Goal: Transaction & Acquisition: Book appointment/travel/reservation

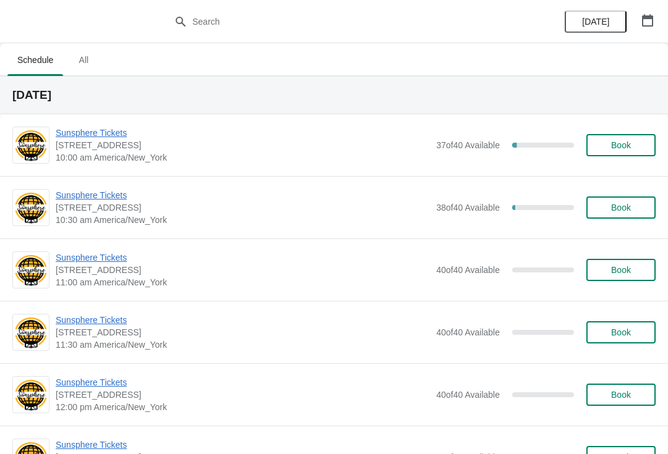
click at [631, 138] on button "Book" at bounding box center [620, 145] width 69 height 22
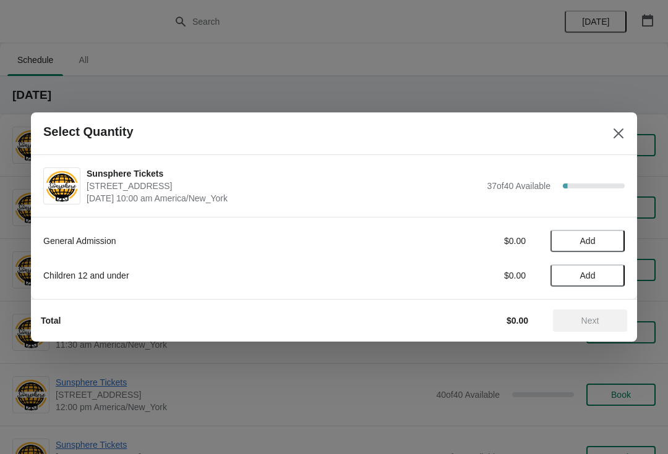
click at [616, 235] on button "Add" at bounding box center [587, 241] width 74 height 22
click at [614, 245] on icon at bounding box center [608, 241] width 13 height 13
click at [588, 313] on button "Next" at bounding box center [590, 321] width 74 height 22
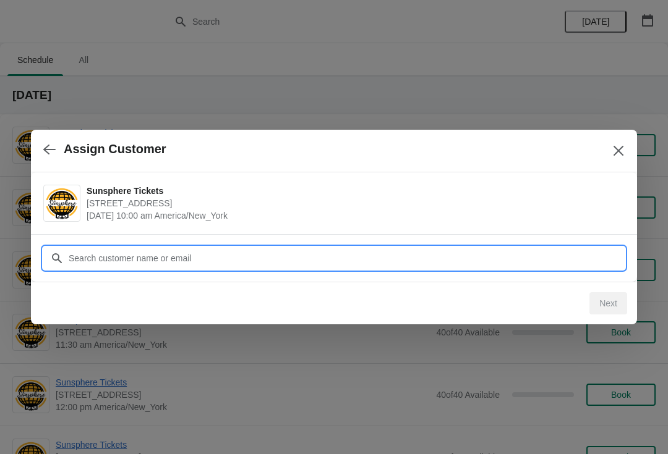
click at [491, 265] on input "Customer" at bounding box center [346, 258] width 556 height 22
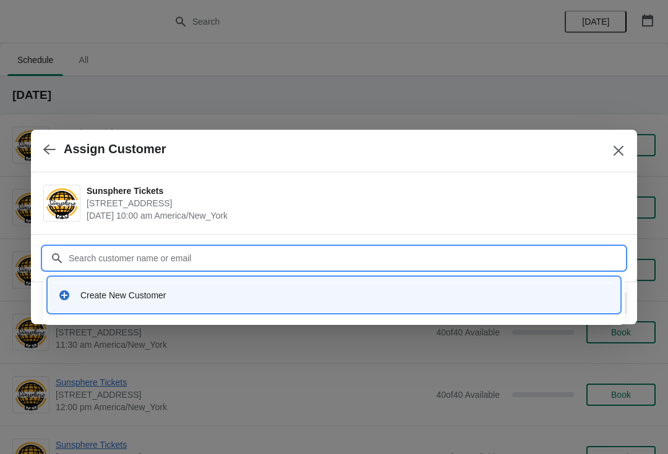
click at [235, 294] on div "Create New Customer" at bounding box center [344, 295] width 529 height 12
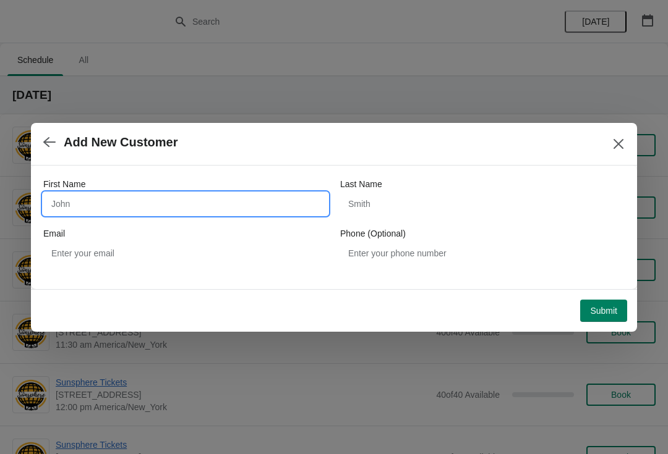
click at [226, 213] on input "First Name" at bounding box center [185, 204] width 284 height 22
type input "W"
click at [598, 295] on div "Submit" at bounding box center [331, 308] width 591 height 27
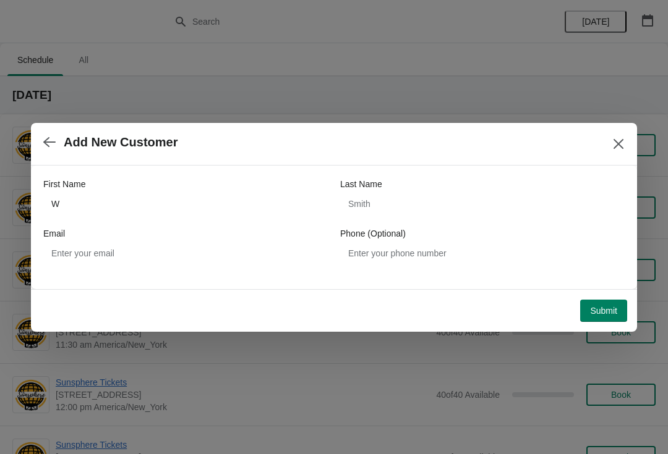
click at [605, 308] on span "Submit" at bounding box center [603, 311] width 27 height 10
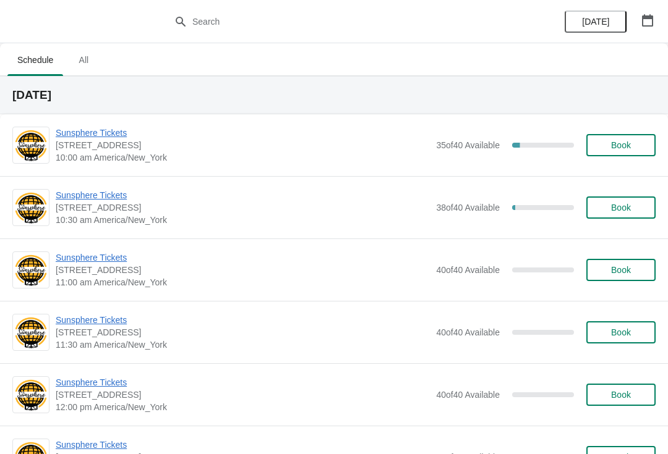
click at [631, 153] on button "Book" at bounding box center [620, 145] width 69 height 22
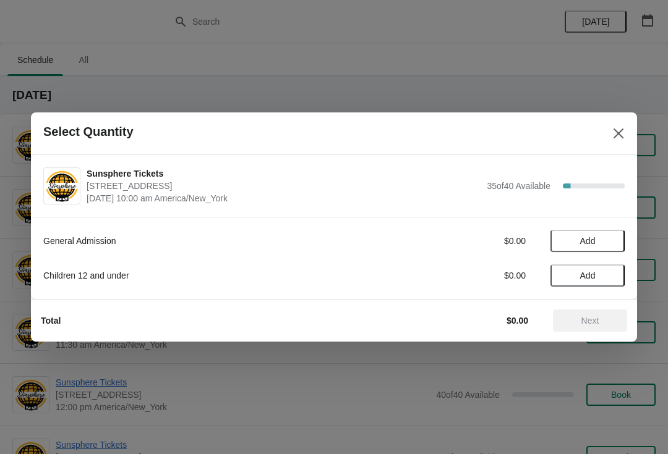
click at [622, 234] on button "Add" at bounding box center [587, 241] width 74 height 22
click at [598, 328] on button "Next" at bounding box center [590, 321] width 74 height 22
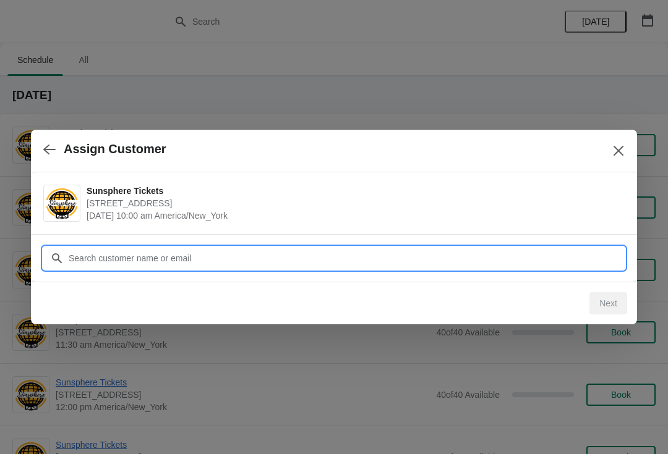
click at [560, 260] on input "Customer" at bounding box center [346, 258] width 556 height 22
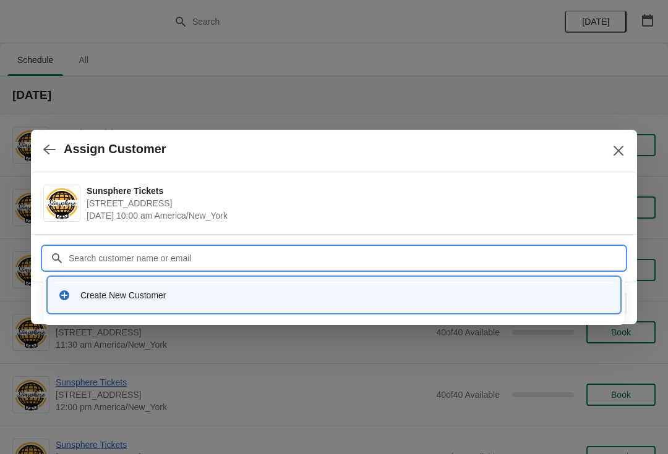
click at [325, 290] on div "Create New Customer" at bounding box center [344, 295] width 529 height 12
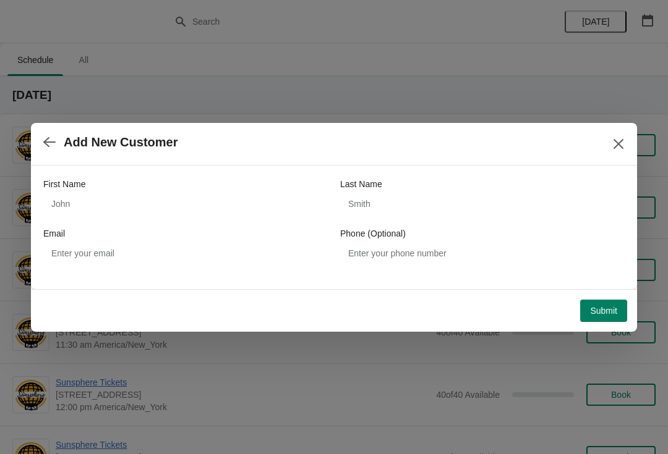
click at [202, 224] on div "First Name Last Name Email Phone (Optional)" at bounding box center [333, 221] width 581 height 87
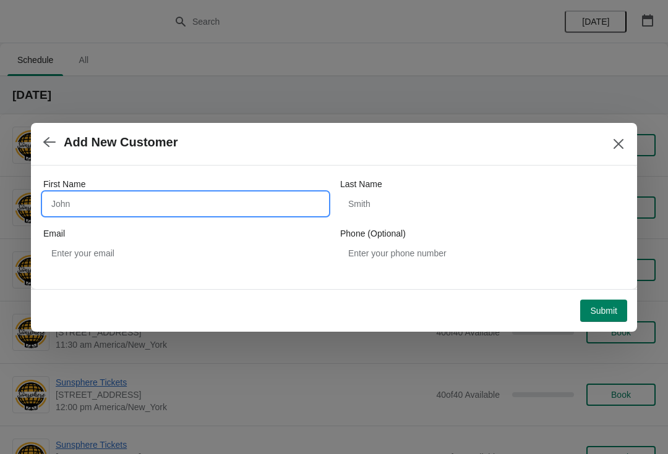
click at [211, 202] on input "First Name" at bounding box center [185, 204] width 284 height 22
type input "W"
click at [600, 295] on div "Submit" at bounding box center [331, 308] width 591 height 27
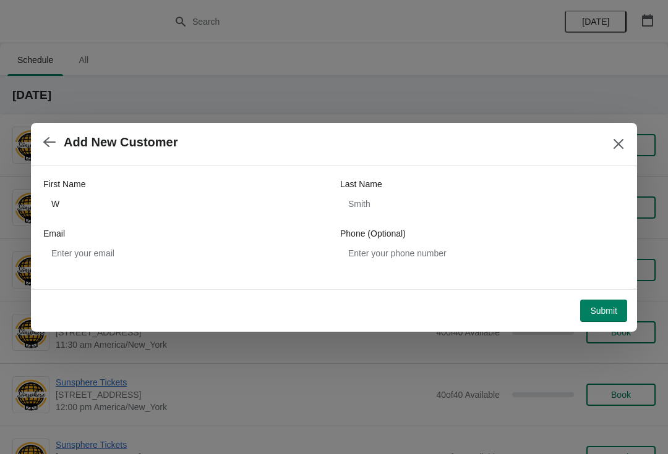
click at [599, 313] on span "Submit" at bounding box center [603, 311] width 27 height 10
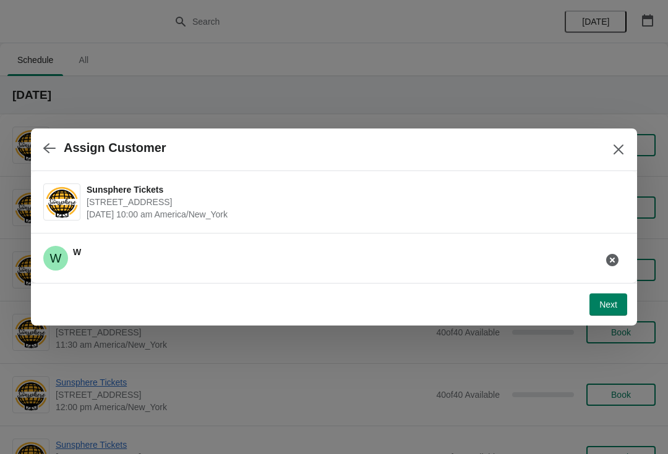
click at [613, 304] on span "Next" at bounding box center [608, 305] width 18 height 10
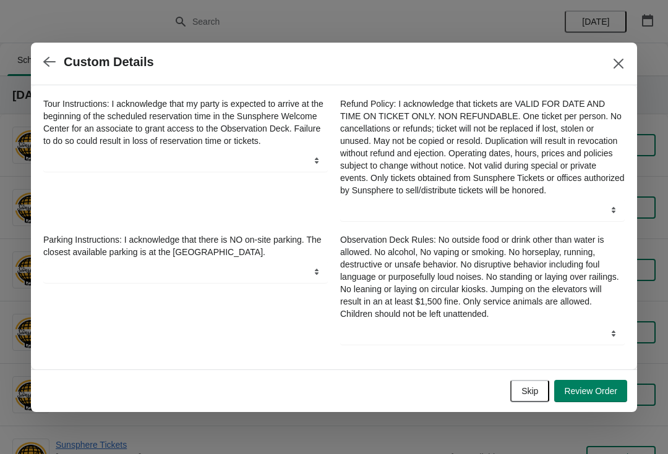
click at [539, 394] on button "Skip" at bounding box center [529, 391] width 39 height 22
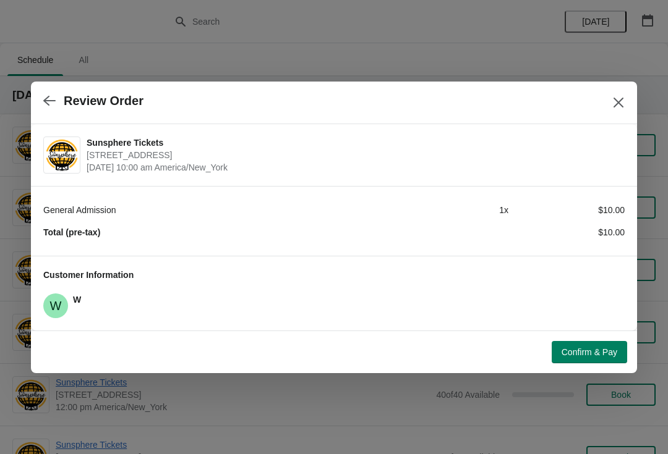
click at [596, 345] on button "Confirm & Pay" at bounding box center [588, 352] width 75 height 22
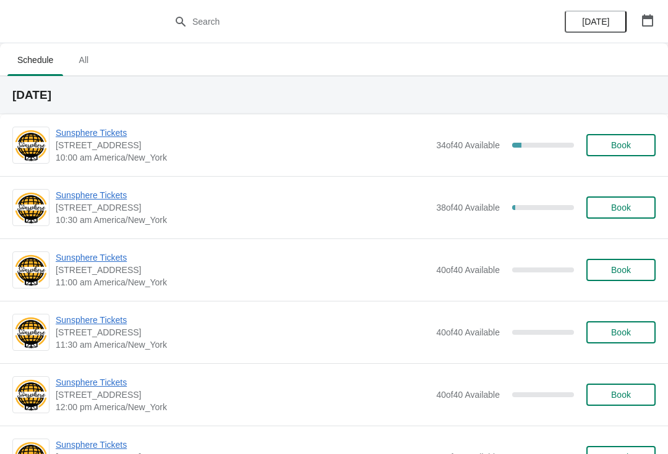
click at [117, 200] on span "Sunsphere Tickets" at bounding box center [243, 195] width 374 height 12
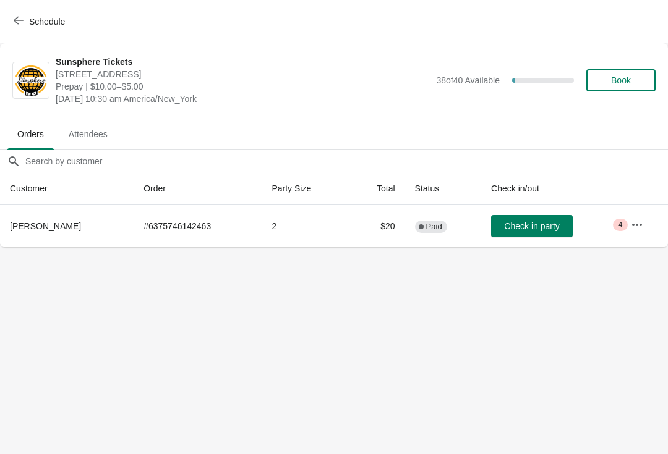
click at [516, 227] on span "Check in party" at bounding box center [531, 226] width 55 height 10
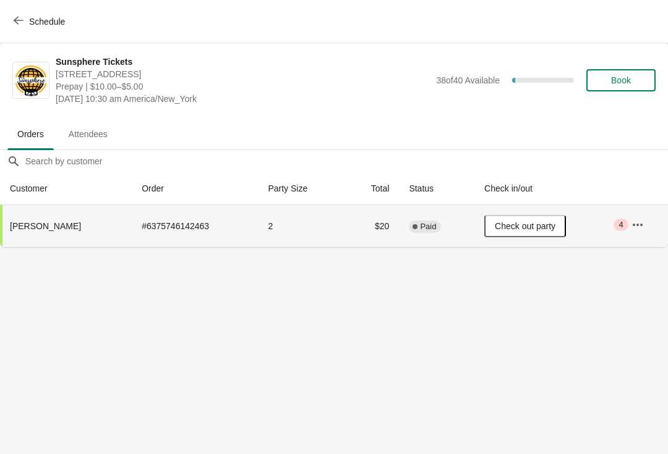
click at [30, 14] on button "Schedule" at bounding box center [40, 22] width 69 height 22
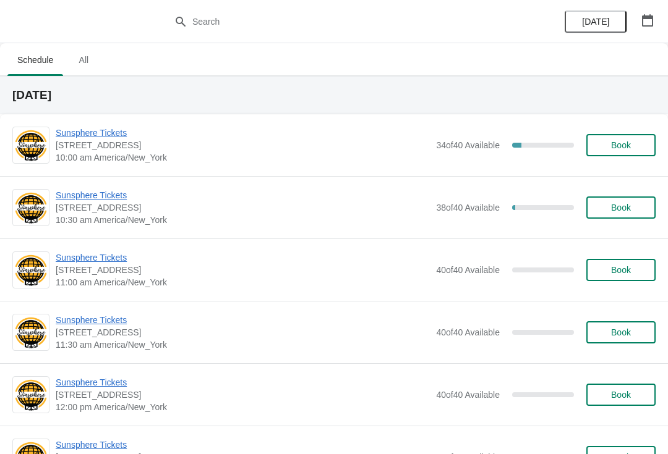
click at [626, 135] on button "Book" at bounding box center [620, 145] width 69 height 22
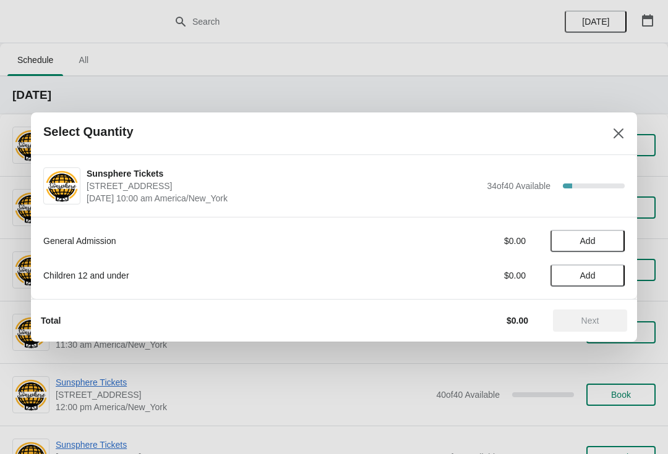
click at [610, 247] on button "Add" at bounding box center [587, 241] width 74 height 22
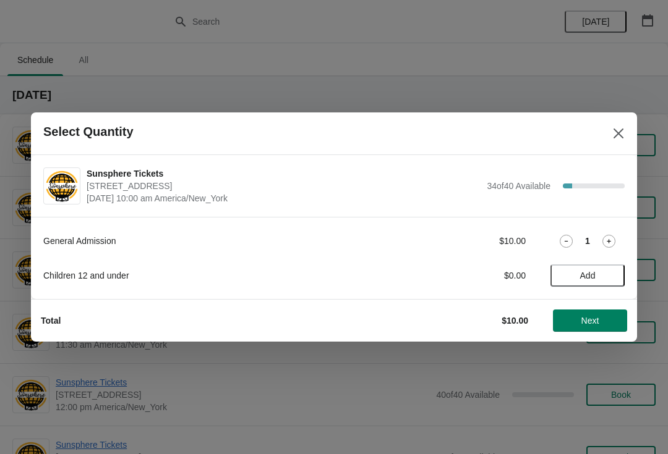
click at [607, 245] on icon at bounding box center [608, 241] width 13 height 13
click at [597, 321] on span "Next" at bounding box center [590, 321] width 18 height 10
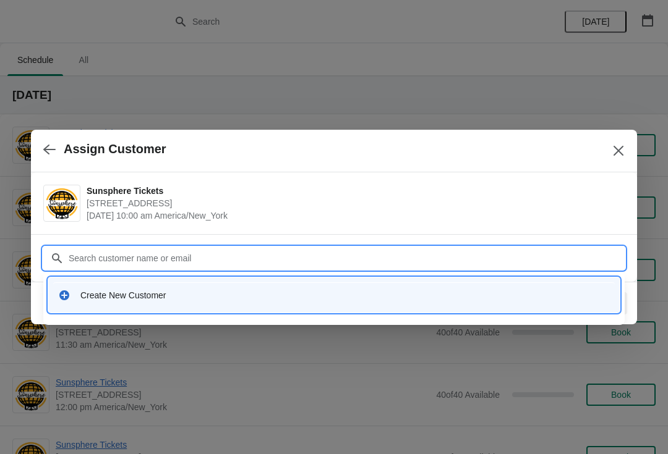
click at [212, 288] on div "Create New Customer" at bounding box center [333, 295] width 561 height 25
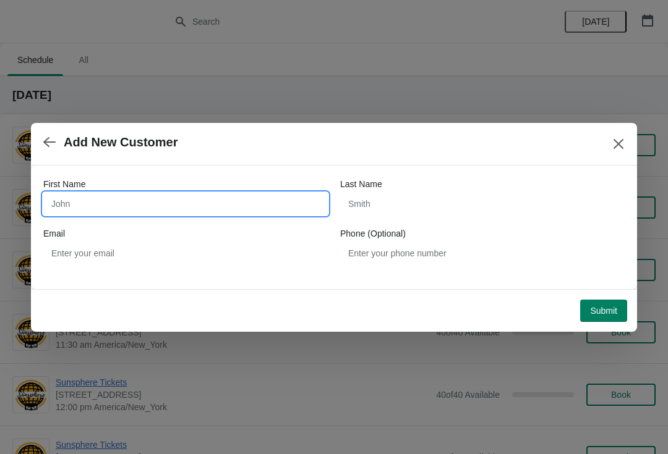
click at [213, 215] on input "First Name" at bounding box center [185, 204] width 284 height 22
type input "W"
click at [606, 286] on div "First Name W Last Name Email Phone (Optional)" at bounding box center [334, 228] width 606 height 124
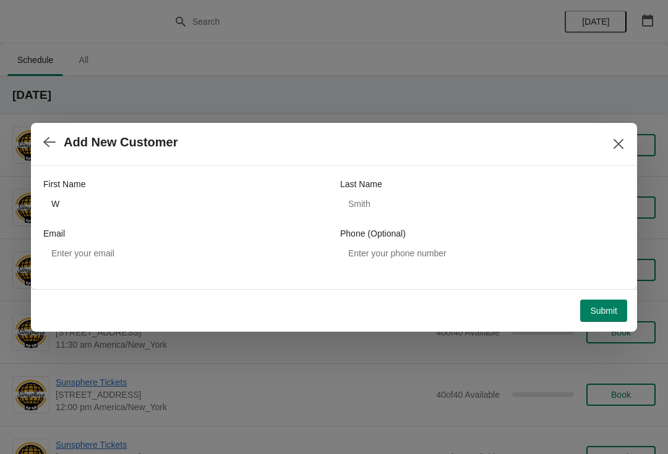
click at [607, 316] on span "Submit" at bounding box center [603, 311] width 27 height 10
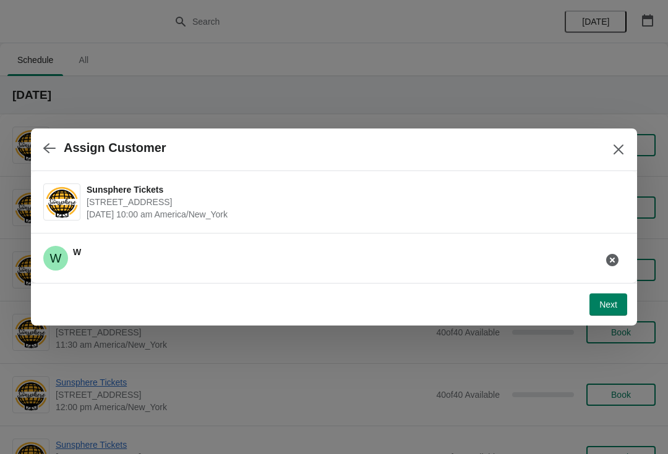
click at [611, 303] on span "Next" at bounding box center [608, 305] width 18 height 10
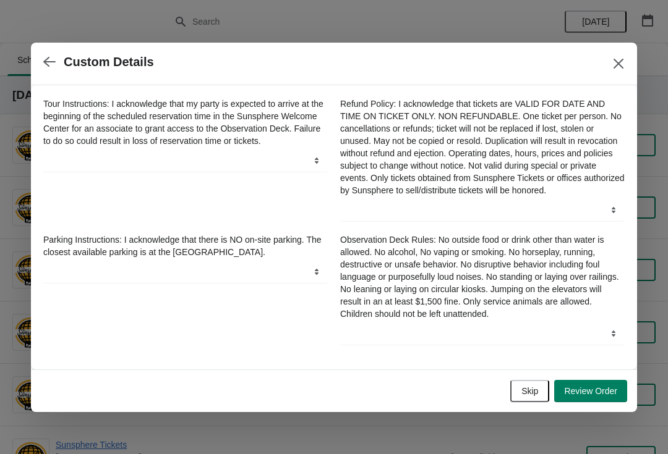
click at [536, 395] on span "Skip" at bounding box center [529, 391] width 17 height 10
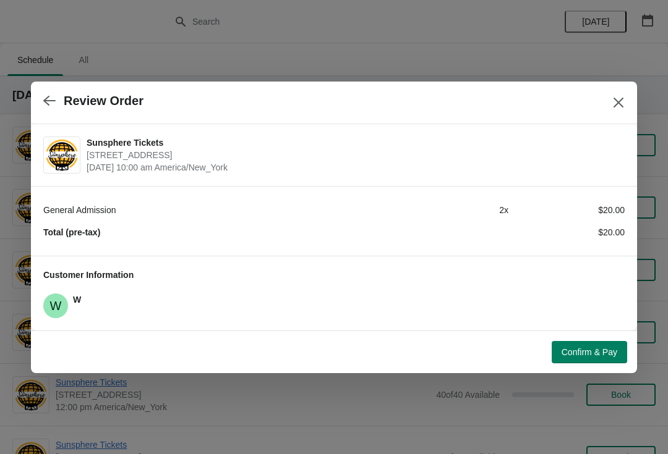
click at [604, 360] on button "Confirm & Pay" at bounding box center [588, 352] width 75 height 22
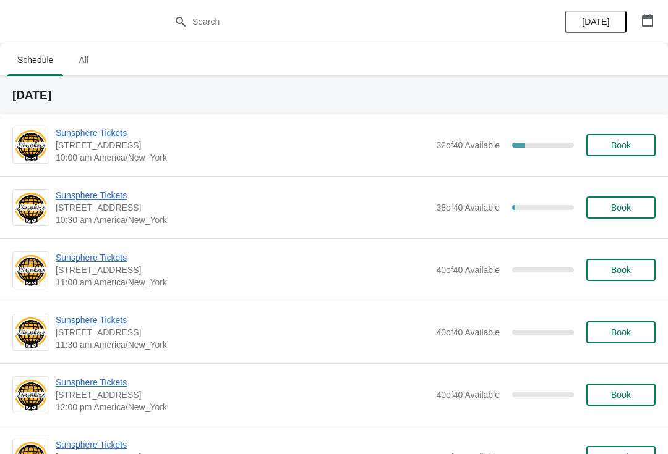
click at [622, 144] on span "Book" at bounding box center [621, 145] width 20 height 10
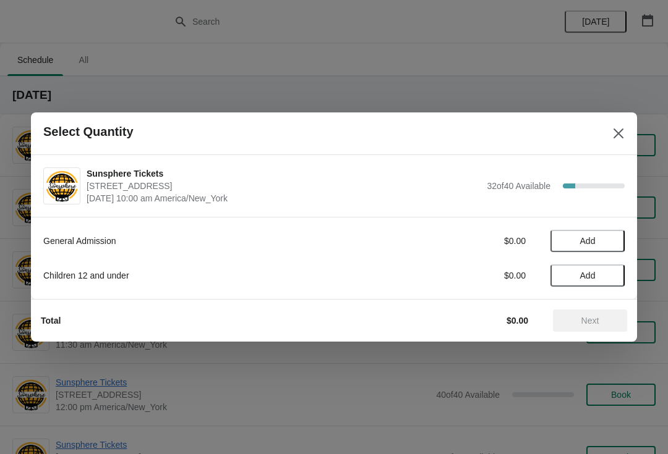
click at [613, 236] on span "Add" at bounding box center [587, 241] width 52 height 10
click at [614, 242] on icon at bounding box center [608, 241] width 13 height 13
click at [590, 320] on span "Next" at bounding box center [590, 321] width 18 height 10
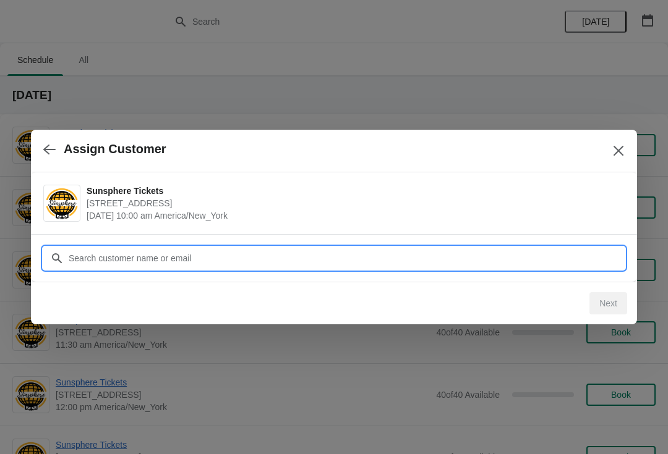
click at [517, 258] on input "Customer" at bounding box center [346, 258] width 556 height 22
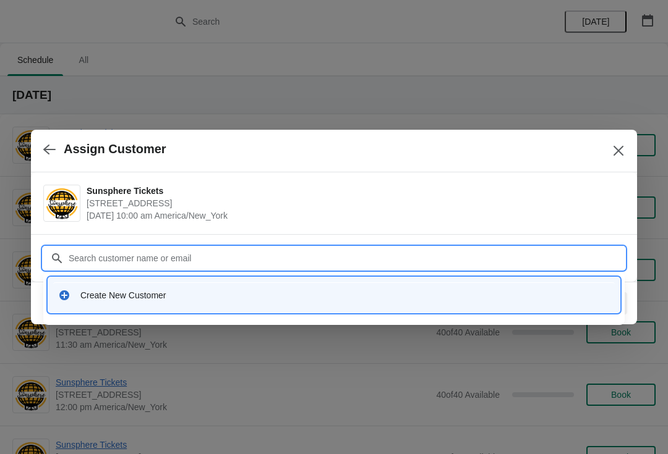
click at [325, 306] on div "Create New Customer" at bounding box center [333, 295] width 561 height 25
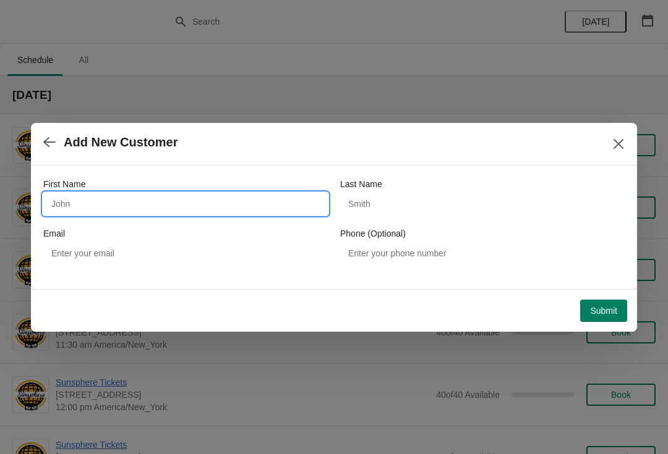
click at [161, 203] on input "First Name" at bounding box center [185, 204] width 284 height 22
type input "W"
click at [609, 286] on div "First Name W Last Name Email Phone (Optional)" at bounding box center [334, 228] width 606 height 124
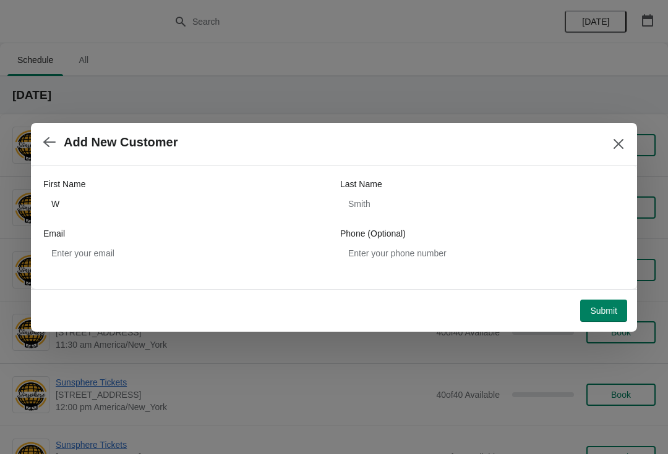
click at [601, 301] on button "Submit" at bounding box center [603, 311] width 47 height 22
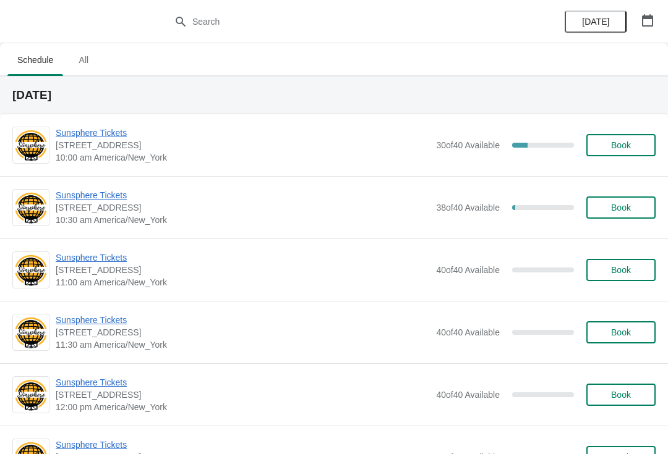
click at [631, 130] on div "Sunsphere Tickets [STREET_ADDRESS] 10:00 am America/New_York 30 of 40 Available…" at bounding box center [356, 145] width 600 height 37
click at [627, 206] on span "Book" at bounding box center [621, 208] width 20 height 10
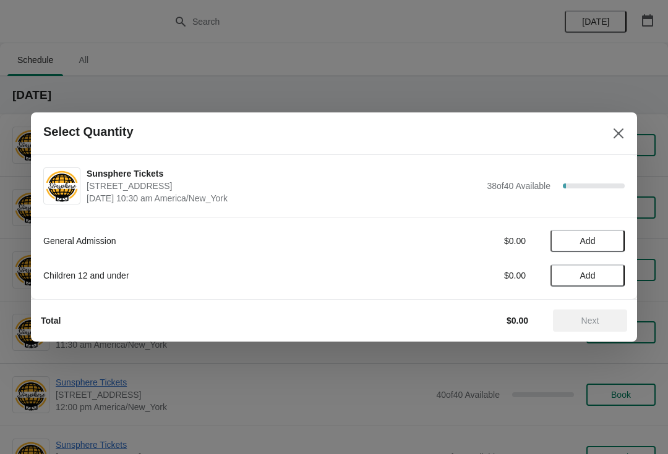
click at [605, 246] on button "Add" at bounding box center [587, 241] width 74 height 22
click at [611, 239] on icon at bounding box center [608, 241] width 13 height 13
click at [605, 328] on button "Next" at bounding box center [590, 321] width 74 height 22
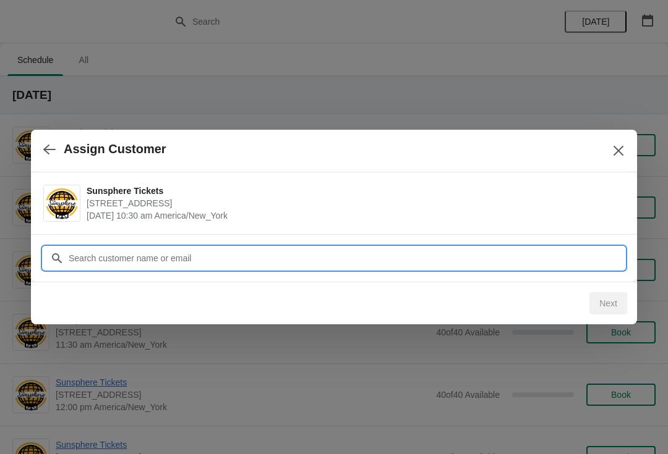
click at [569, 264] on input "Customer" at bounding box center [346, 258] width 556 height 22
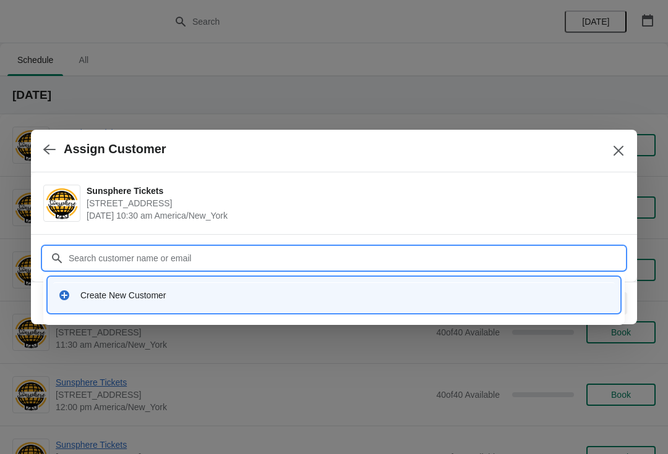
click at [307, 297] on div "Create New Customer" at bounding box center [344, 295] width 529 height 12
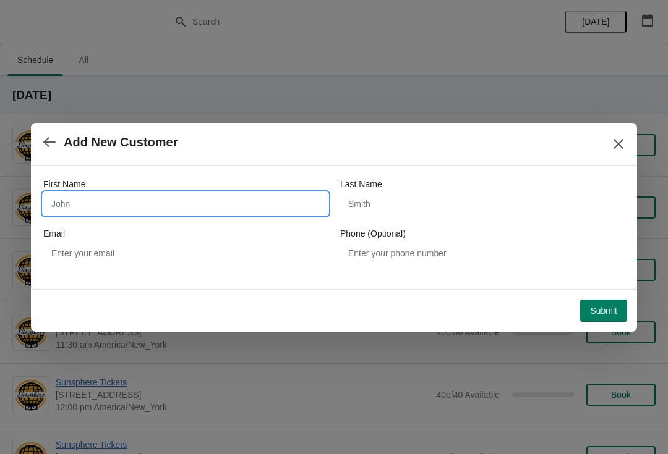
click at [201, 208] on input "First Name" at bounding box center [185, 204] width 284 height 22
type input "W"
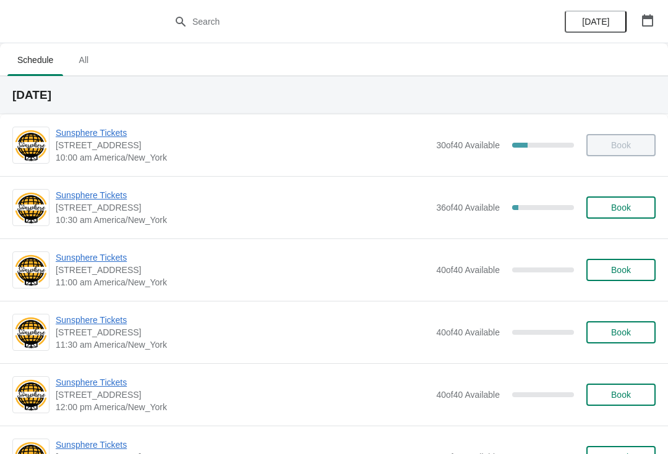
click at [615, 207] on span "Book" at bounding box center [621, 208] width 20 height 10
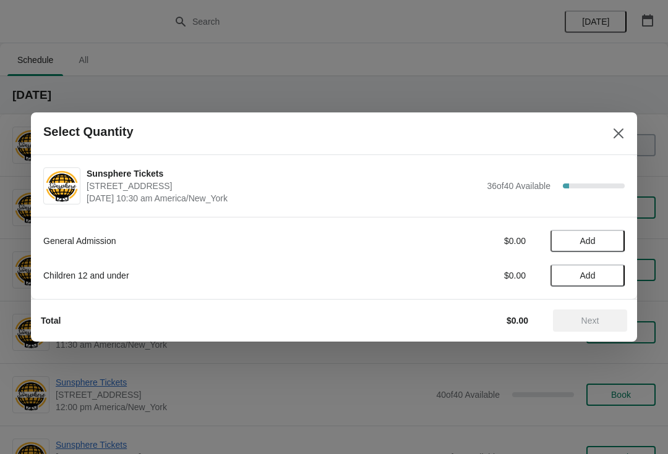
click at [606, 245] on span "Add" at bounding box center [587, 241] width 52 height 10
click at [613, 246] on icon at bounding box center [608, 241] width 13 height 13
click at [605, 322] on span "Next" at bounding box center [590, 321] width 54 height 10
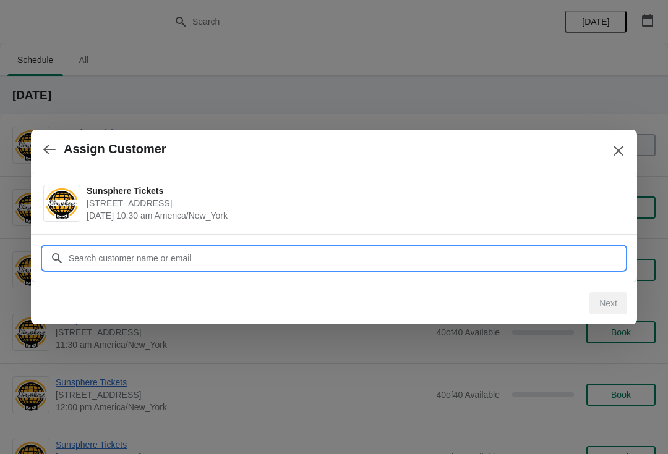
click at [535, 264] on input "Customer" at bounding box center [346, 258] width 556 height 22
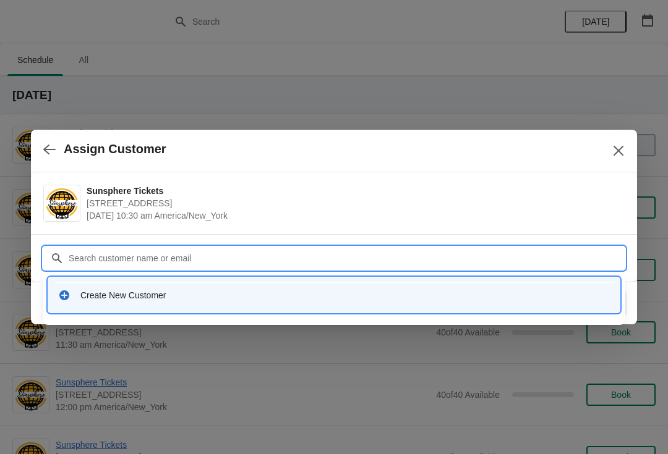
click at [343, 279] on div "Create New Customer" at bounding box center [333, 295] width 571 height 35
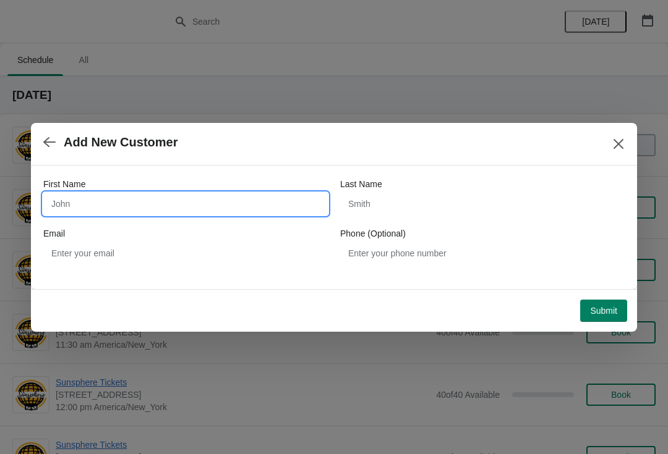
click at [187, 202] on input "First Name" at bounding box center [185, 204] width 284 height 22
type input "W"
click at [598, 300] on button "Submit" at bounding box center [603, 311] width 47 height 22
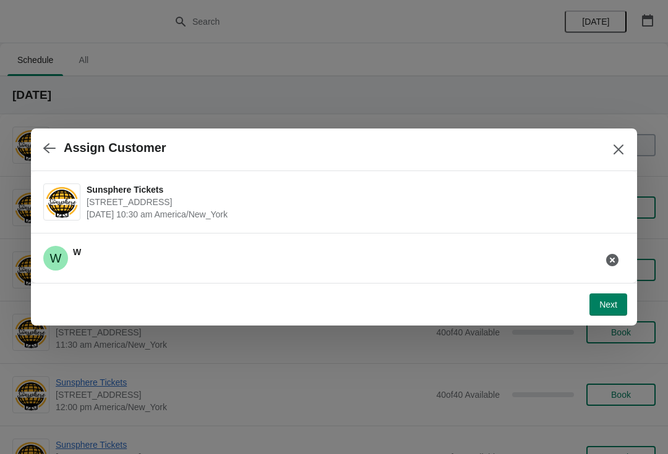
click at [611, 300] on span "Next" at bounding box center [608, 305] width 18 height 10
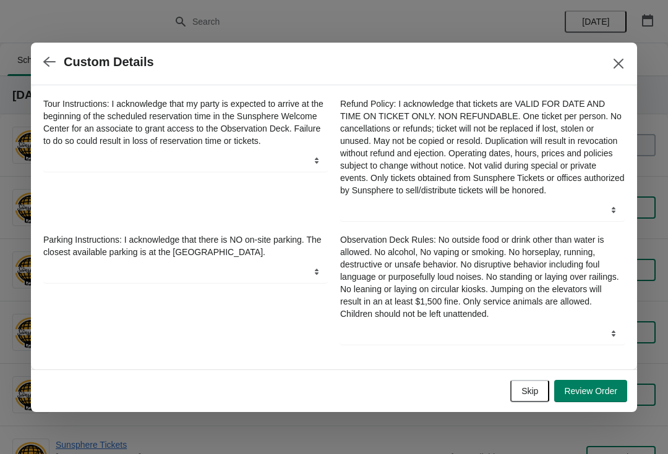
click at [535, 395] on span "Skip" at bounding box center [529, 391] width 17 height 10
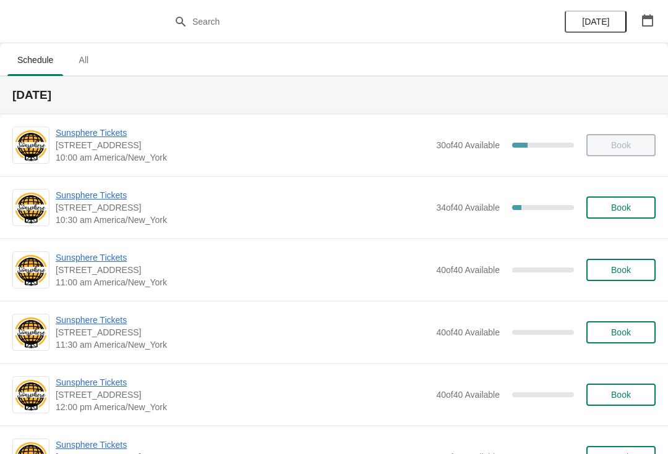
click at [617, 189] on div "Sunsphere Tickets 810 Clinch Avenue, Knoxville, TN, USA 10:30 am America/New_Yo…" at bounding box center [356, 207] width 600 height 37
click at [655, 203] on button "Book" at bounding box center [620, 208] width 69 height 22
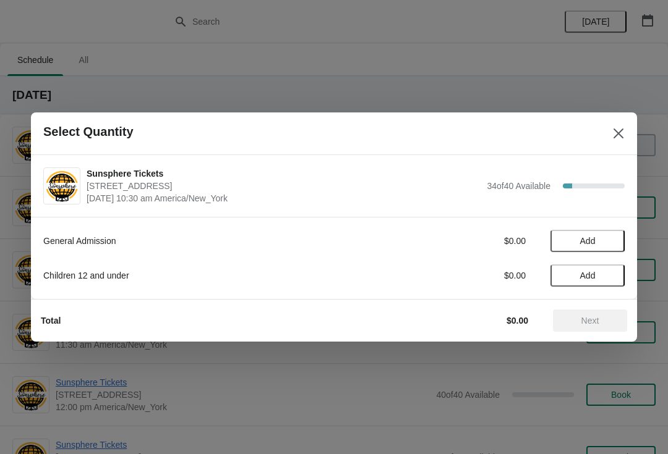
click at [612, 246] on button "Add" at bounding box center [587, 241] width 74 height 22
click at [591, 313] on button "Next" at bounding box center [590, 321] width 74 height 22
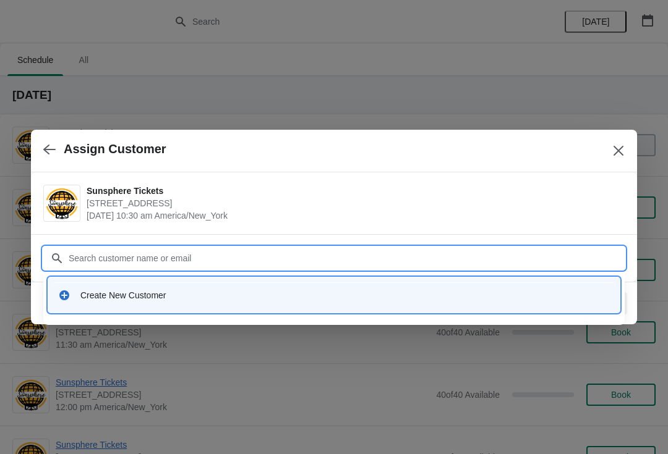
click at [240, 300] on div "Create New Customer" at bounding box center [344, 295] width 529 height 12
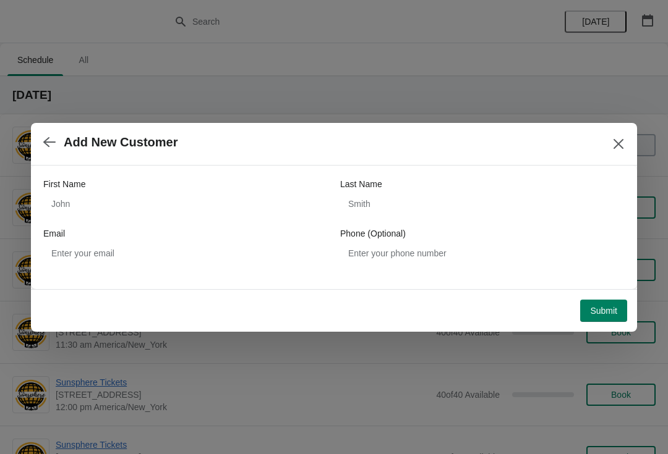
click at [137, 227] on div "Email" at bounding box center [185, 233] width 284 height 12
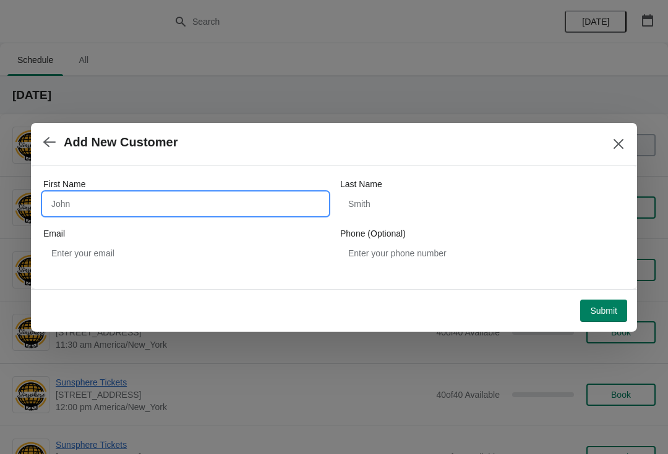
click at [140, 215] on input "First Name" at bounding box center [185, 204] width 284 height 22
type input "W"
click at [596, 300] on button "Submit" at bounding box center [603, 311] width 47 height 22
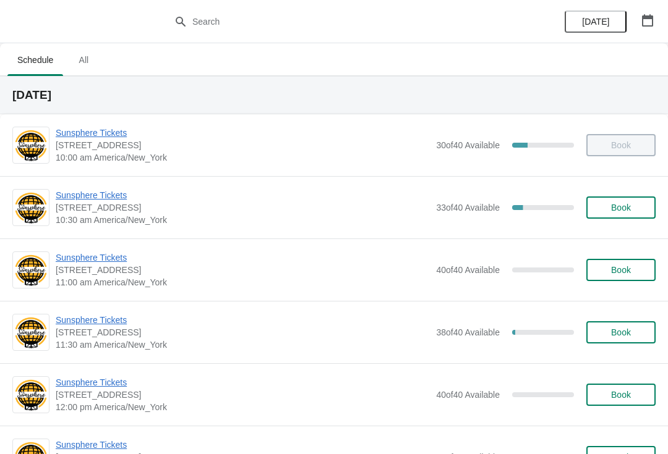
click at [644, 206] on button "Book" at bounding box center [620, 208] width 69 height 22
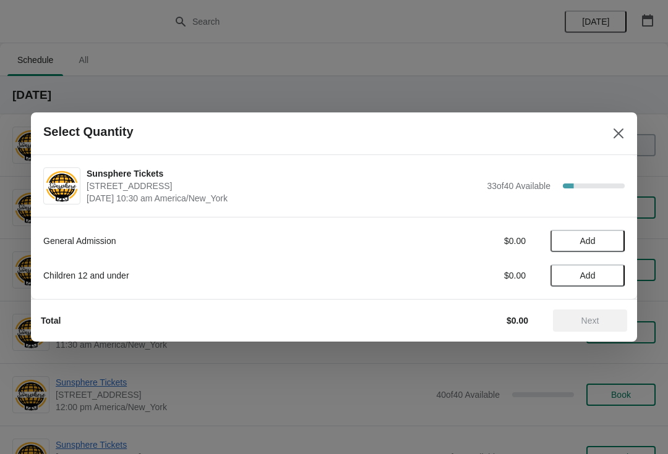
click at [601, 251] on button "Add" at bounding box center [587, 241] width 74 height 22
click at [607, 245] on icon at bounding box center [608, 241] width 13 height 13
click at [605, 246] on icon at bounding box center [608, 241] width 13 height 13
click at [613, 245] on icon at bounding box center [608, 241] width 13 height 13
click at [582, 319] on span "Next" at bounding box center [590, 321] width 18 height 10
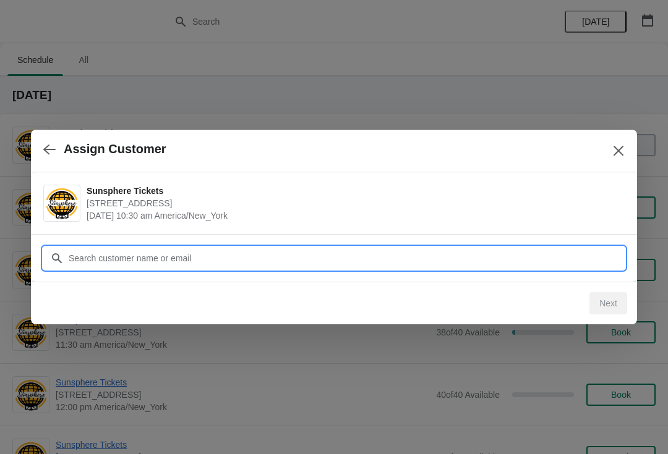
click at [544, 255] on input "Customer" at bounding box center [346, 258] width 556 height 22
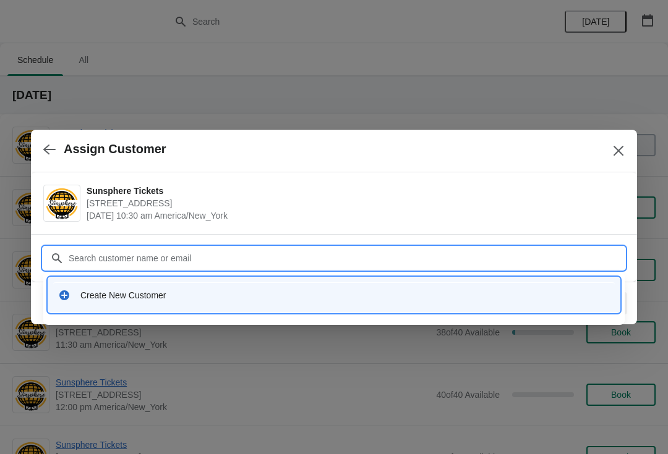
click at [320, 305] on div "Create New Customer" at bounding box center [333, 295] width 561 height 25
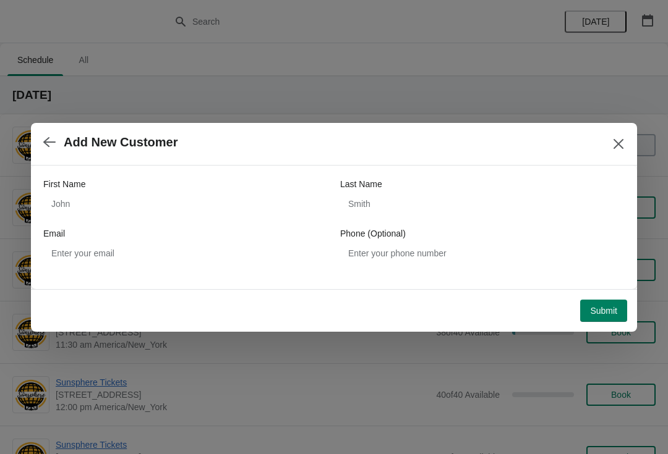
click at [240, 190] on div "First Name" at bounding box center [185, 184] width 284 height 12
click at [158, 223] on div "First Name Last Name Email Phone (Optional)" at bounding box center [333, 221] width 581 height 87
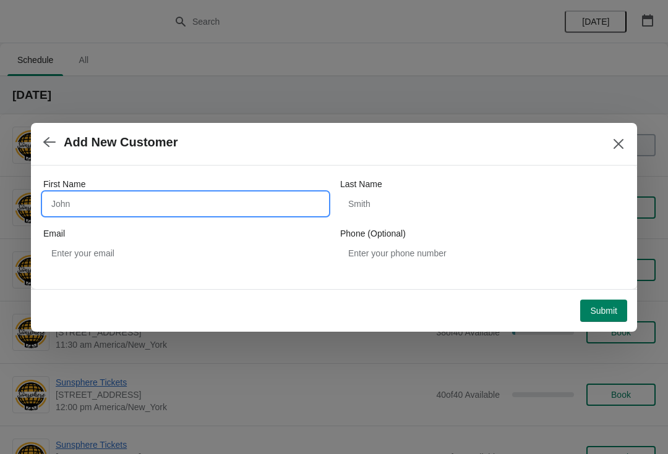
click at [132, 210] on input "First Name" at bounding box center [185, 204] width 284 height 22
type input "W"
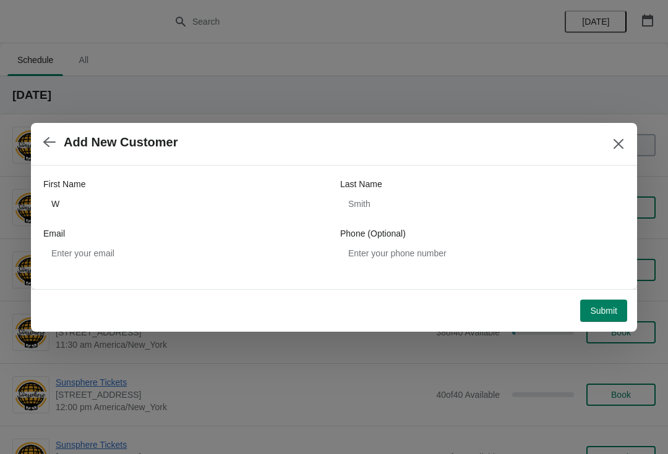
click at [603, 308] on span "Submit" at bounding box center [603, 311] width 27 height 10
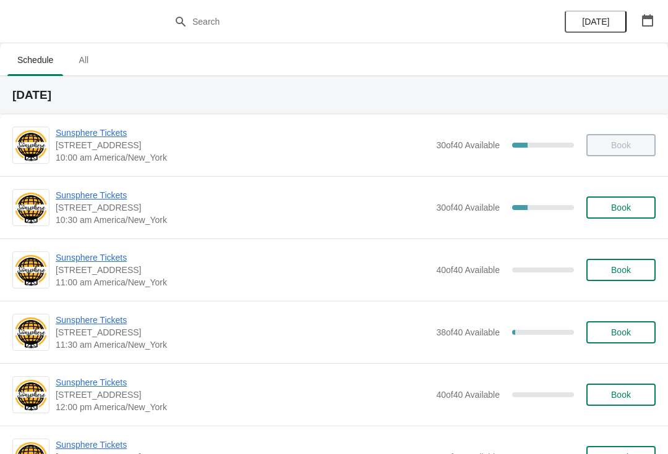
click at [609, 214] on button "Book" at bounding box center [620, 208] width 69 height 22
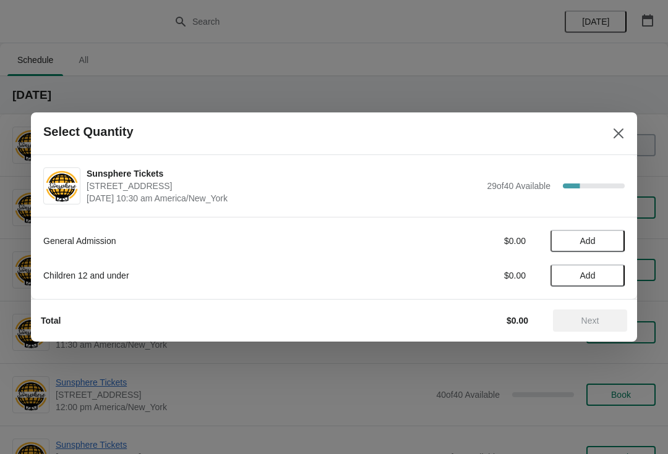
click at [605, 243] on span "Add" at bounding box center [587, 241] width 52 height 10
click at [613, 237] on icon at bounding box center [608, 241] width 13 height 13
click at [598, 323] on span "Next" at bounding box center [590, 321] width 18 height 10
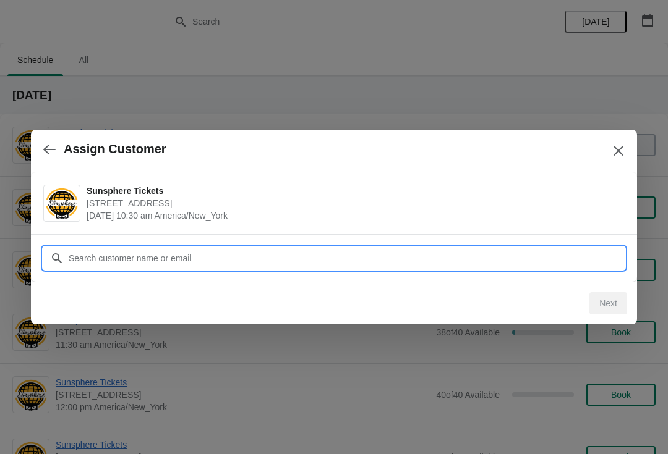
click at [501, 263] on input "Customer" at bounding box center [346, 258] width 556 height 22
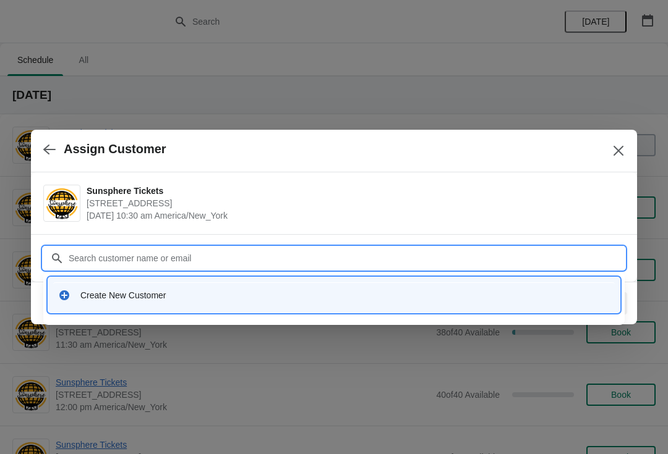
click at [304, 283] on div "Create New Customer" at bounding box center [333, 295] width 561 height 25
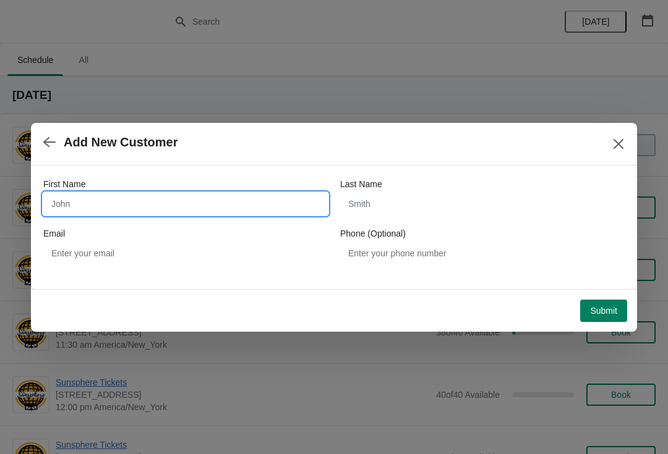
click at [163, 201] on input "First Name" at bounding box center [185, 204] width 284 height 22
type input "W"
click at [598, 295] on div "Submit" at bounding box center [331, 308] width 591 height 27
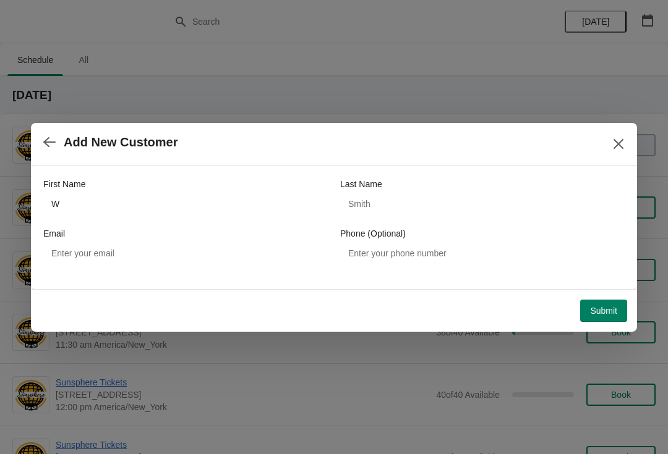
click at [601, 310] on span "Submit" at bounding box center [603, 311] width 27 height 10
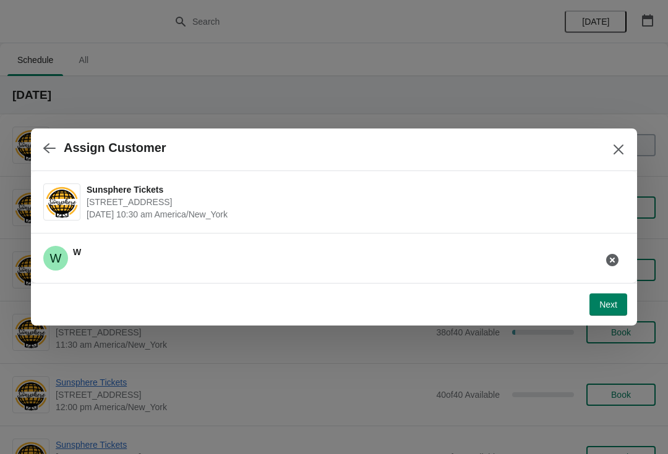
click at [617, 302] on button "Next" at bounding box center [608, 305] width 38 height 22
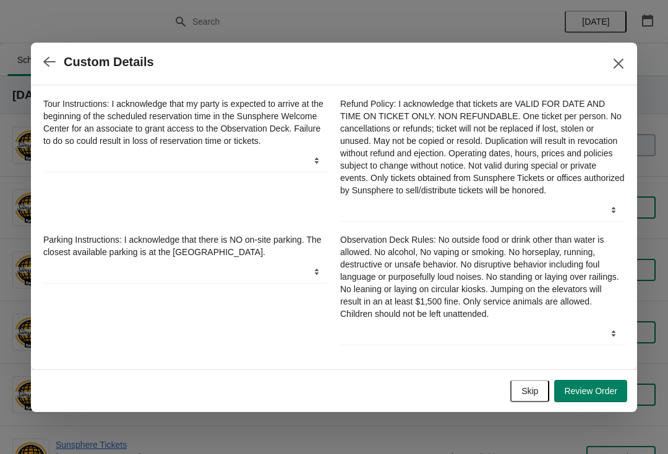
click at [530, 394] on span "Skip" at bounding box center [529, 391] width 17 height 10
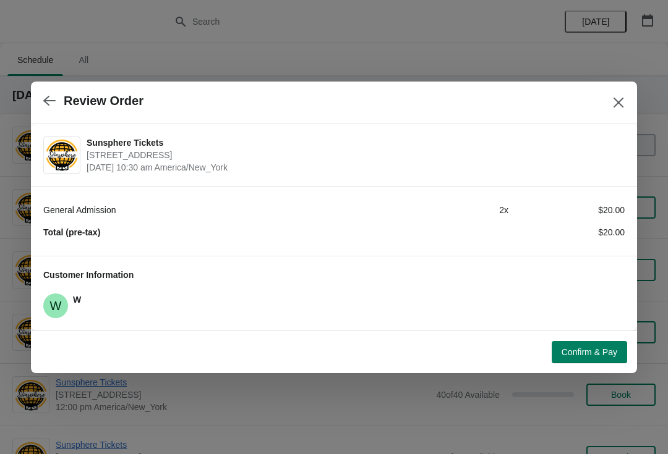
click at [587, 355] on span "Confirm & Pay" at bounding box center [589, 352] width 56 height 10
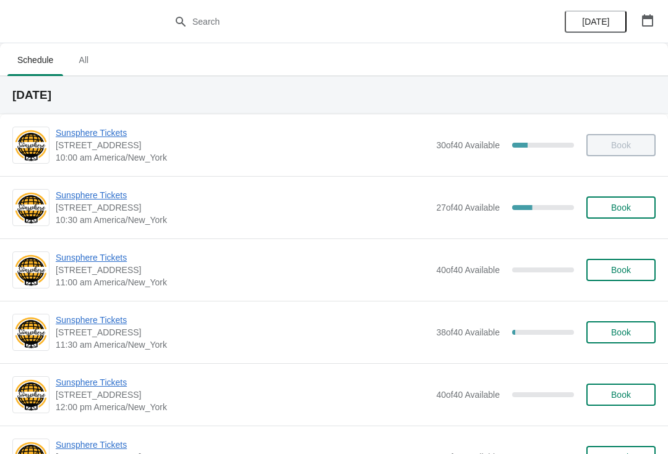
click at [623, 212] on span "Book" at bounding box center [621, 208] width 20 height 10
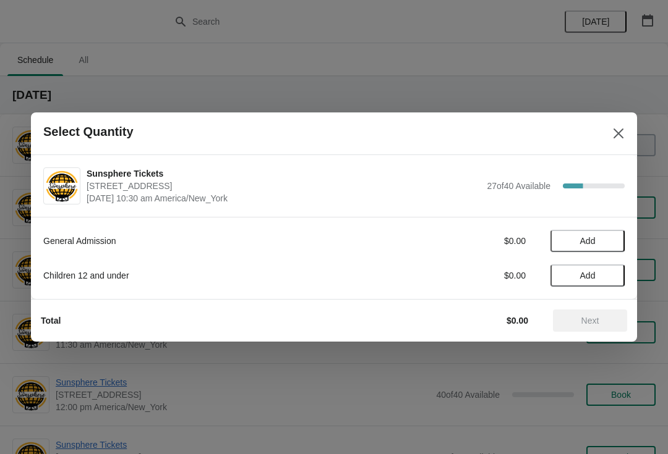
click at [609, 219] on div "General Admission $0.00 Add Children 12 and under $0.00 Add" at bounding box center [333, 252] width 581 height 69
click at [610, 244] on span "Add" at bounding box center [587, 241] width 52 height 10
click at [609, 247] on icon at bounding box center [608, 241] width 13 height 13
click at [600, 310] on button "Next" at bounding box center [590, 321] width 74 height 22
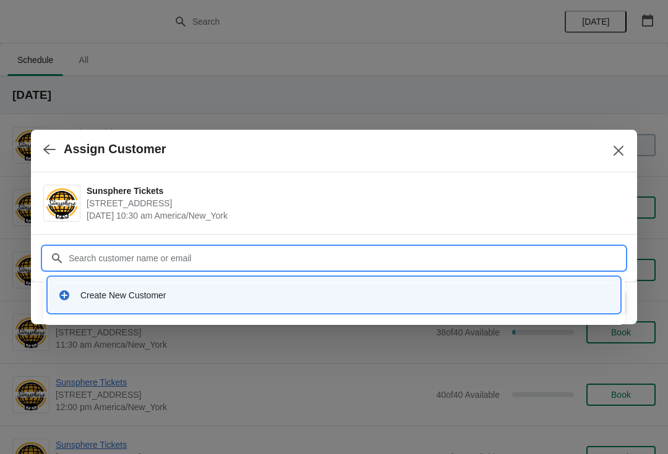
click at [330, 292] on div "Create New Customer" at bounding box center [344, 295] width 529 height 12
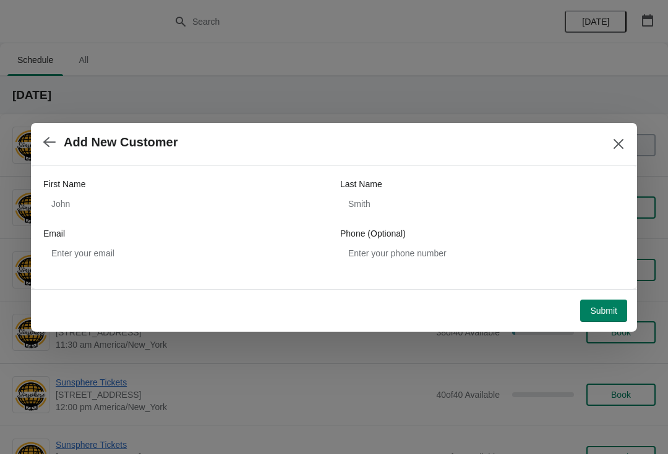
click at [181, 187] on div "First Name" at bounding box center [185, 184] width 284 height 12
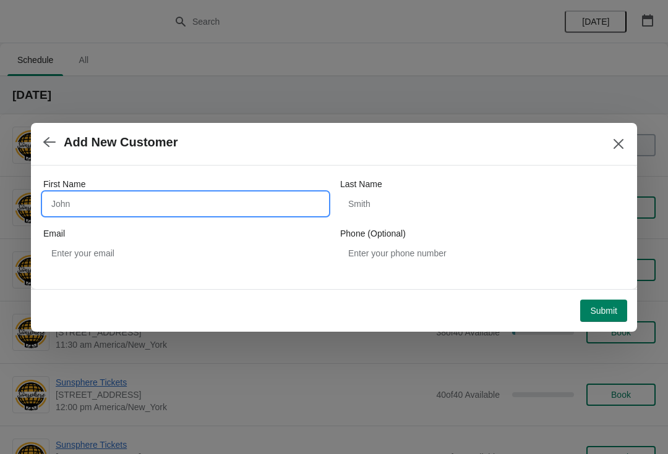
click at [149, 215] on input "First Name" at bounding box center [185, 204] width 284 height 22
type input "W"
click at [605, 295] on div "Submit" at bounding box center [331, 308] width 591 height 27
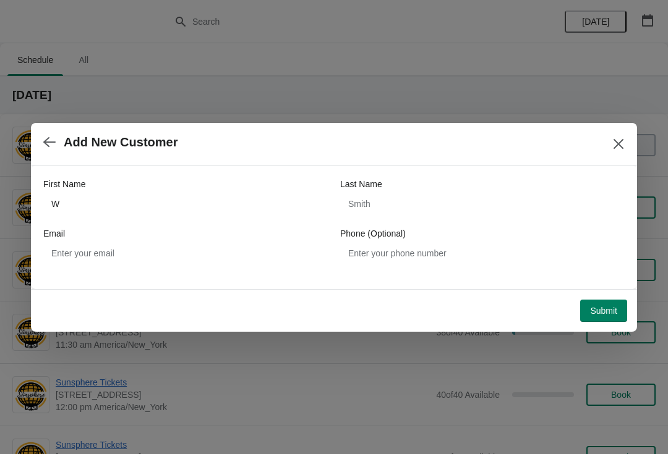
click at [614, 306] on span "Submit" at bounding box center [603, 311] width 27 height 10
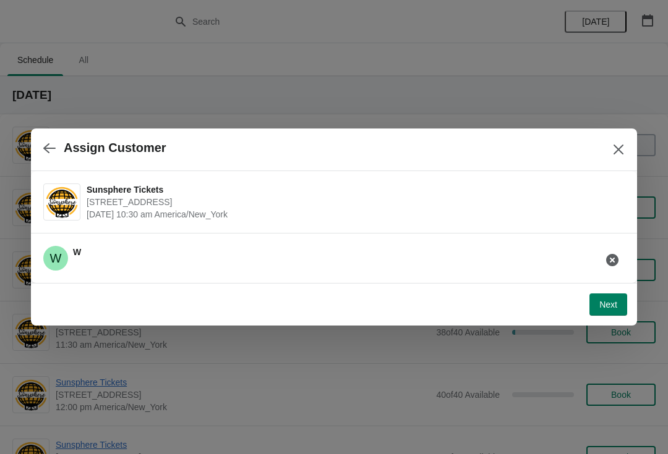
click at [610, 294] on button "Next" at bounding box center [608, 305] width 38 height 22
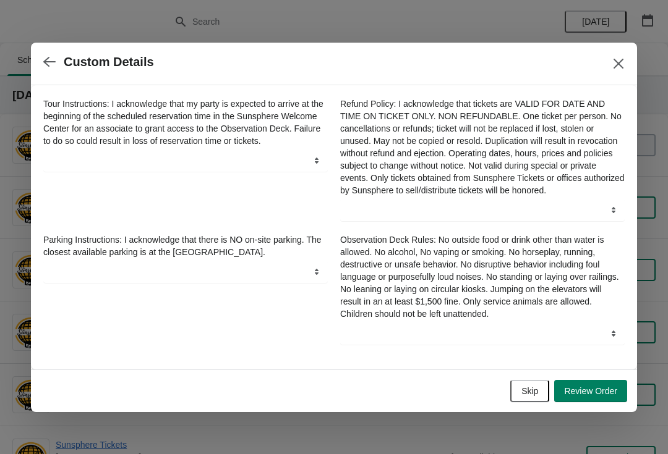
click at [521, 396] on span "Skip" at bounding box center [529, 391] width 17 height 10
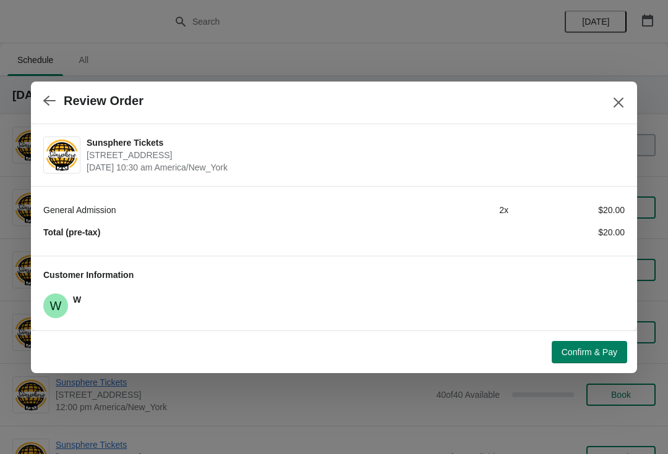
click at [588, 349] on span "Confirm & Pay" at bounding box center [589, 352] width 56 height 10
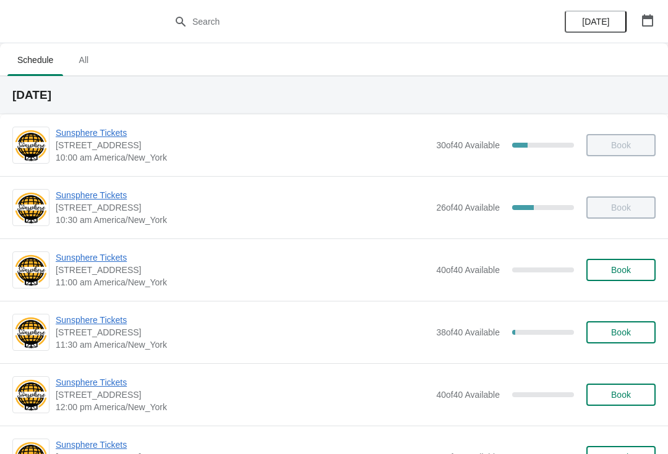
click at [630, 272] on span "Book" at bounding box center [621, 270] width 20 height 10
click at [618, 261] on button "Book" at bounding box center [620, 270] width 69 height 22
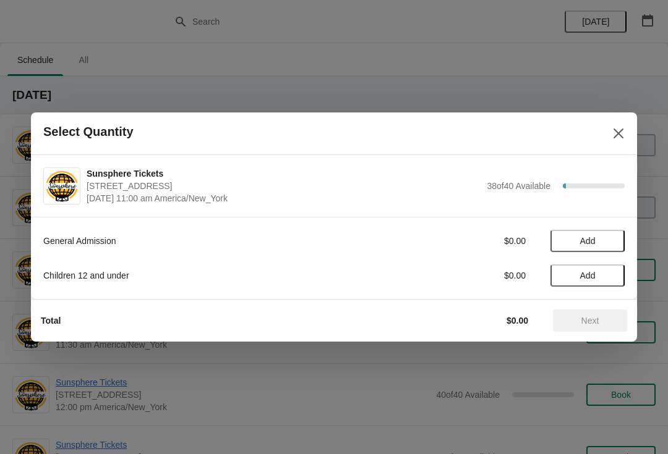
click at [619, 236] on button "Add" at bounding box center [587, 241] width 74 height 22
click at [614, 238] on icon at bounding box center [608, 241] width 13 height 13
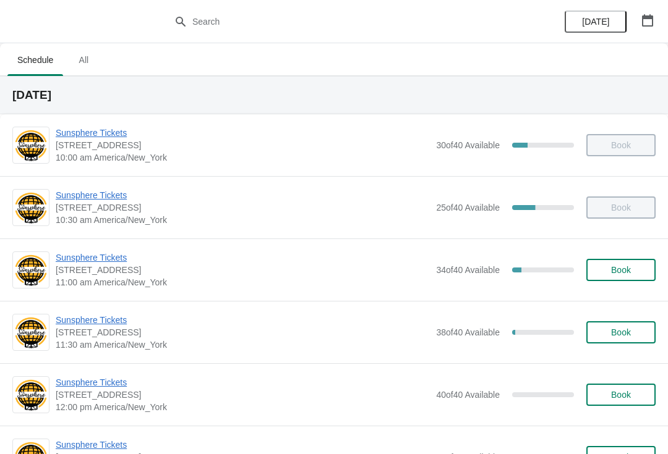
click at [619, 276] on button "Book" at bounding box center [620, 270] width 69 height 22
click at [640, 279] on button "Book" at bounding box center [620, 270] width 69 height 22
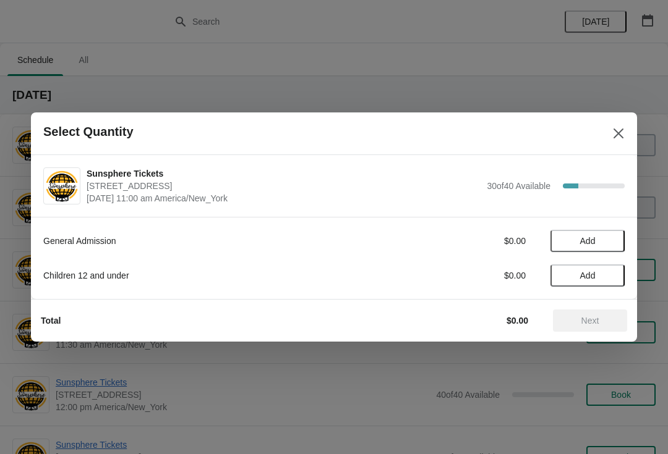
click at [618, 240] on button "Add" at bounding box center [587, 241] width 74 height 22
click at [611, 240] on icon at bounding box center [608, 241] width 13 height 13
click at [605, 318] on span "Next" at bounding box center [590, 321] width 54 height 10
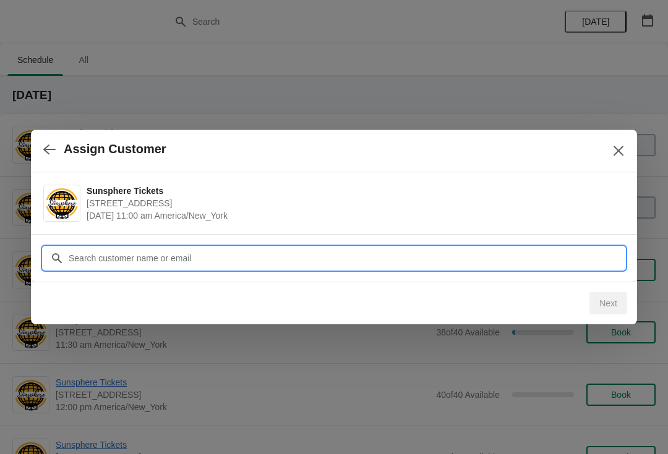
click at [587, 258] on input "Customer" at bounding box center [346, 258] width 556 height 22
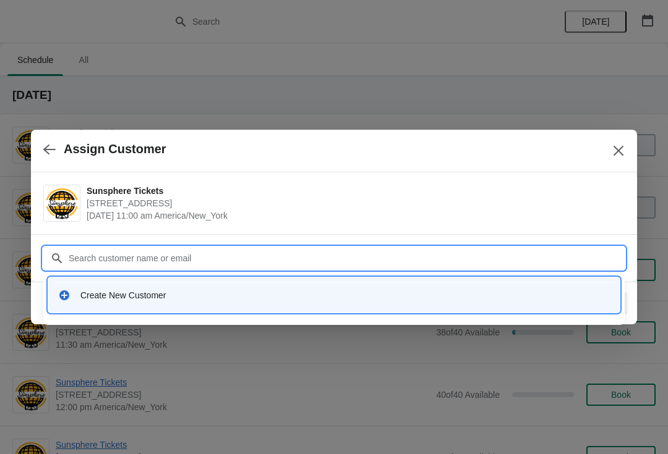
click at [229, 268] on input "Customer" at bounding box center [346, 258] width 556 height 22
click at [208, 289] on div "Create New Customer" at bounding box center [344, 295] width 529 height 12
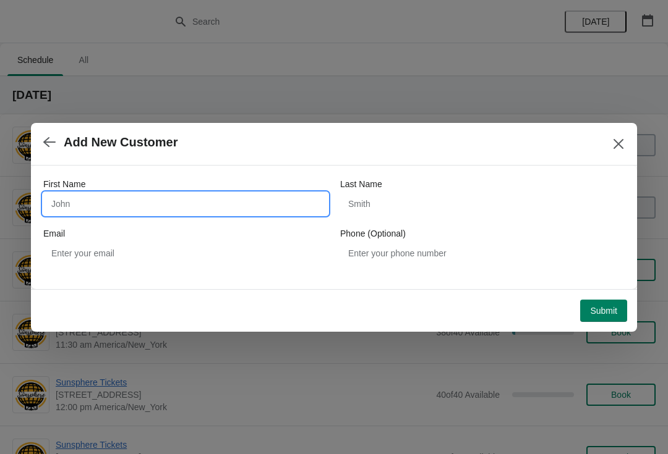
click at [187, 211] on input "First Name" at bounding box center [185, 204] width 284 height 22
type input "W"
click at [594, 300] on button "Submit" at bounding box center [603, 311] width 47 height 22
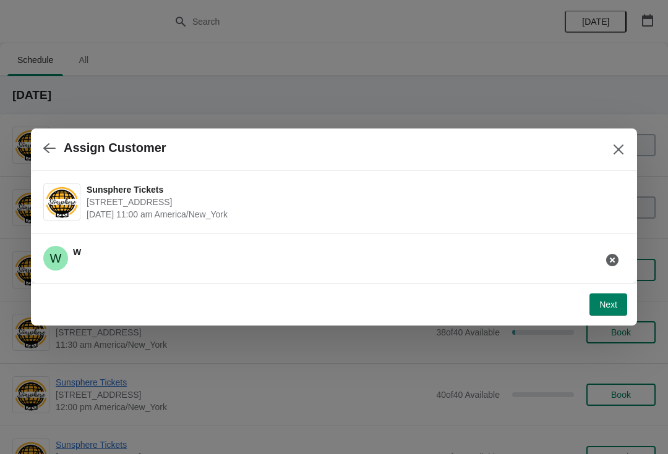
click at [605, 309] on span "Next" at bounding box center [608, 305] width 18 height 10
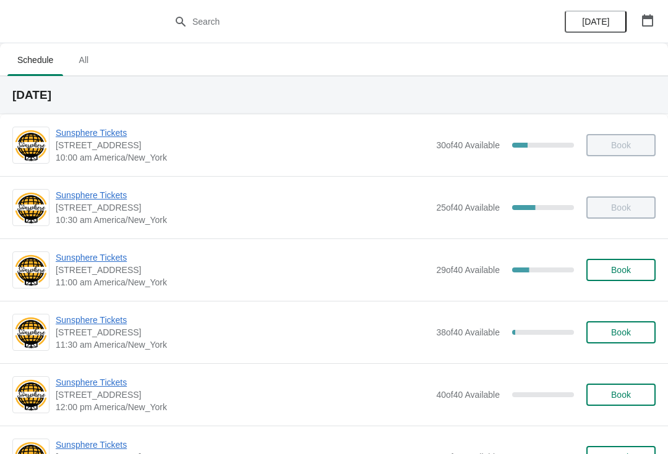
click at [629, 266] on span "Book" at bounding box center [621, 270] width 20 height 10
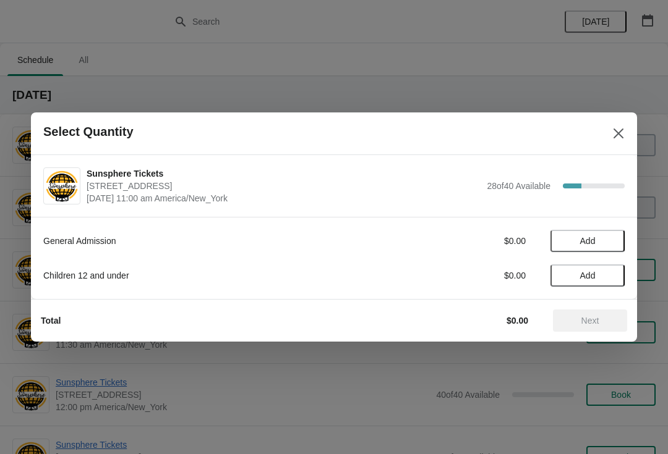
click at [615, 237] on button "Add" at bounding box center [587, 241] width 74 height 22
click at [613, 235] on icon at bounding box center [608, 241] width 13 height 13
click at [614, 242] on icon at bounding box center [608, 241] width 13 height 13
click at [597, 322] on span "Next" at bounding box center [590, 321] width 18 height 10
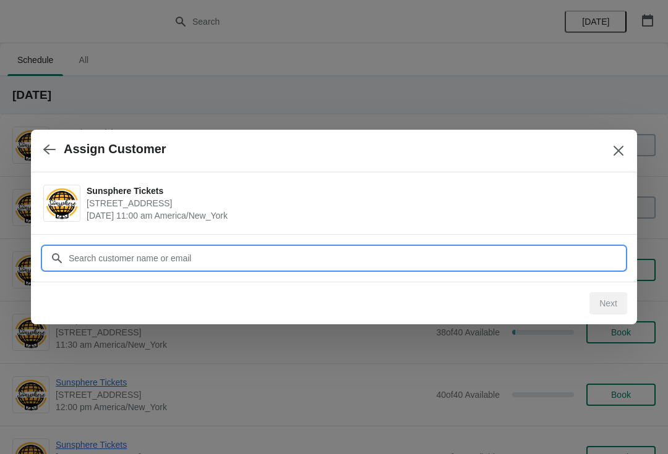
click at [539, 265] on input "Customer" at bounding box center [346, 258] width 556 height 22
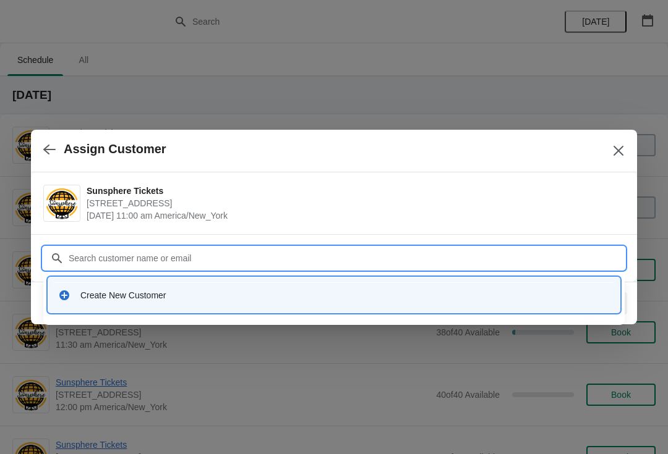
click at [292, 310] on div "Create New Customer" at bounding box center [333, 295] width 571 height 35
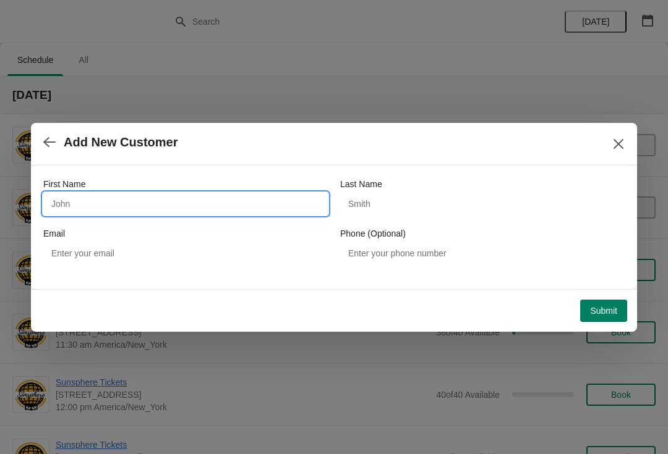
click at [217, 193] on input "First Name" at bounding box center [185, 204] width 284 height 22
type input "W"
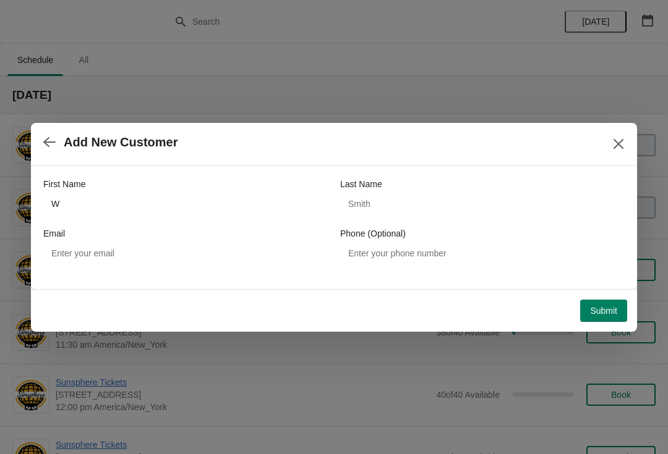
click at [610, 300] on button "Submit" at bounding box center [603, 311] width 47 height 22
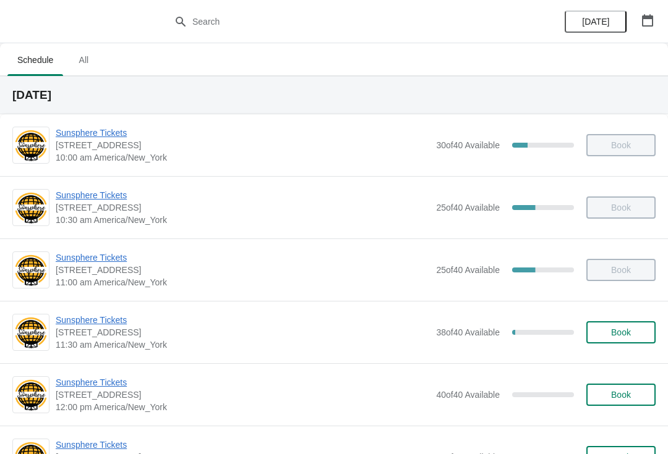
click at [104, 325] on span "Sunsphere Tickets" at bounding box center [243, 320] width 374 height 12
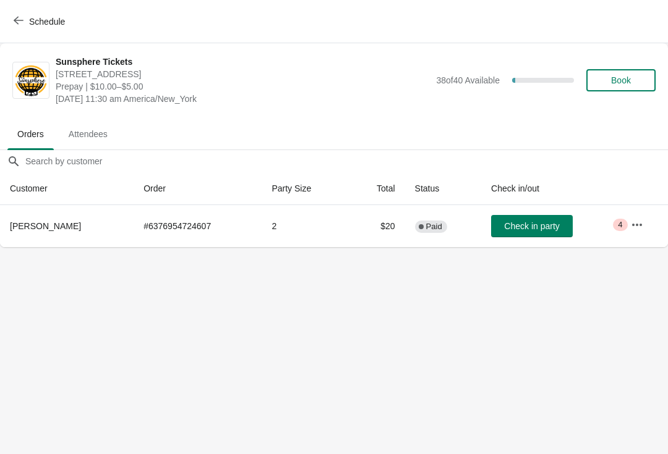
click at [522, 235] on button "Check in party" at bounding box center [532, 226] width 82 height 22
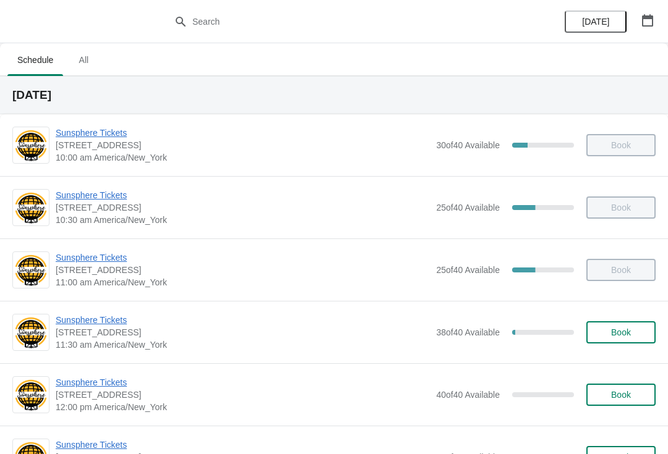
click at [634, 323] on button "Book" at bounding box center [620, 332] width 69 height 22
click at [607, 343] on button "Book" at bounding box center [620, 332] width 69 height 22
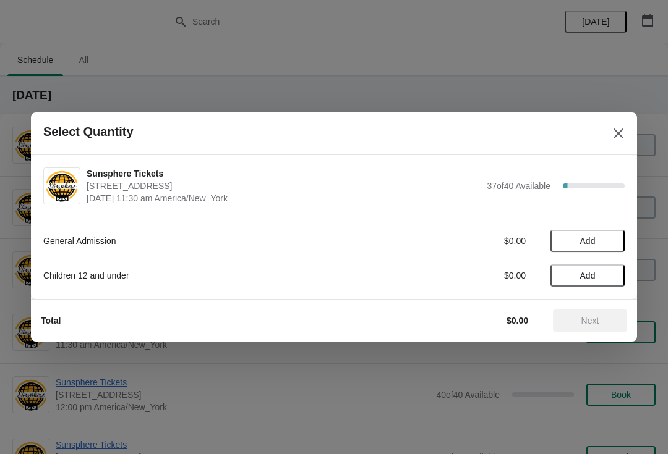
click at [605, 245] on span "Add" at bounding box center [587, 241] width 52 height 10
click at [613, 244] on icon at bounding box center [608, 241] width 13 height 13
click at [600, 315] on button "Next" at bounding box center [590, 321] width 74 height 22
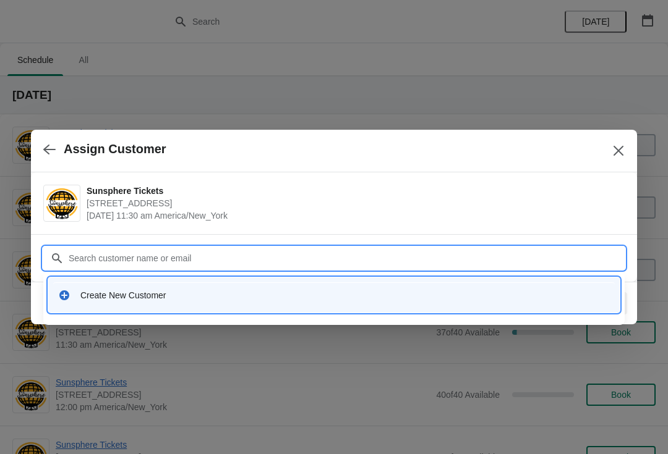
click at [307, 294] on div "Create New Customer" at bounding box center [344, 295] width 529 height 12
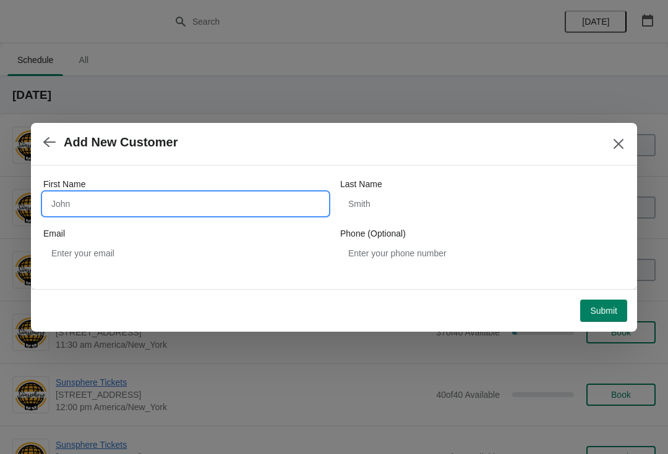
click at [157, 204] on input "First Name" at bounding box center [185, 204] width 284 height 22
type input "W"
click at [610, 295] on div "Submit" at bounding box center [331, 308] width 591 height 27
